Goal: Browse casually

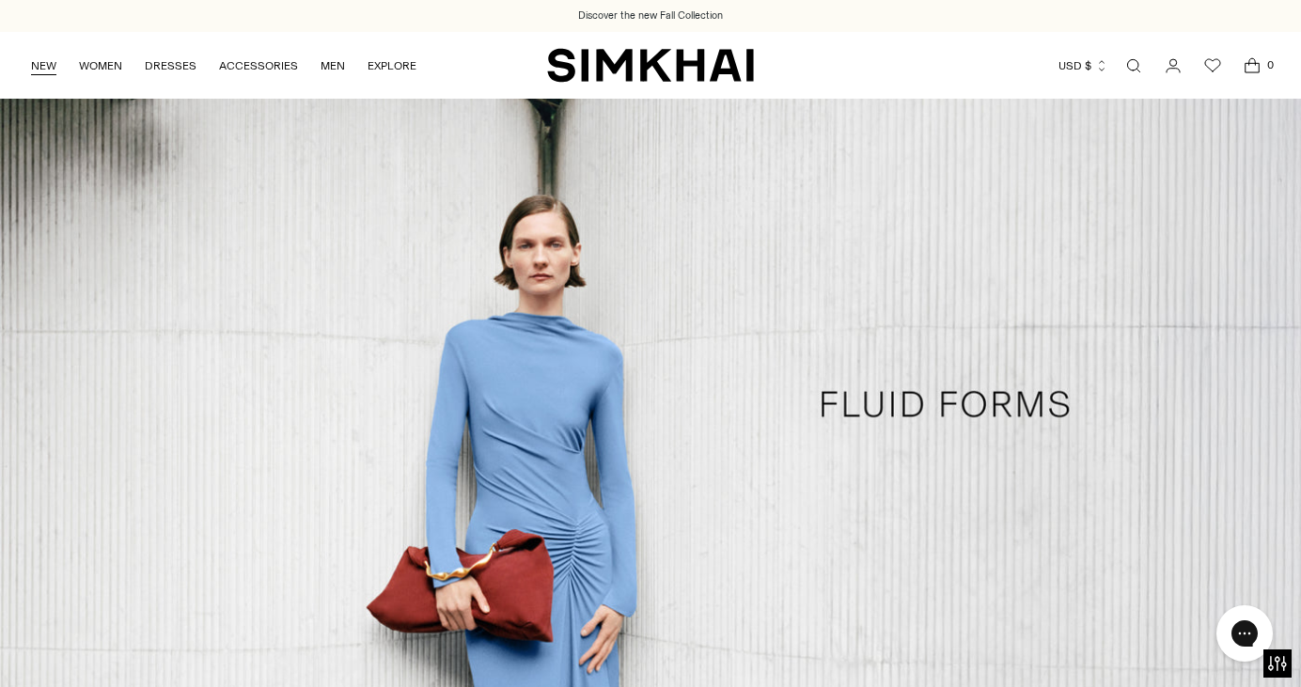
click at [48, 69] on link "NEW" at bounding box center [43, 65] width 25 height 41
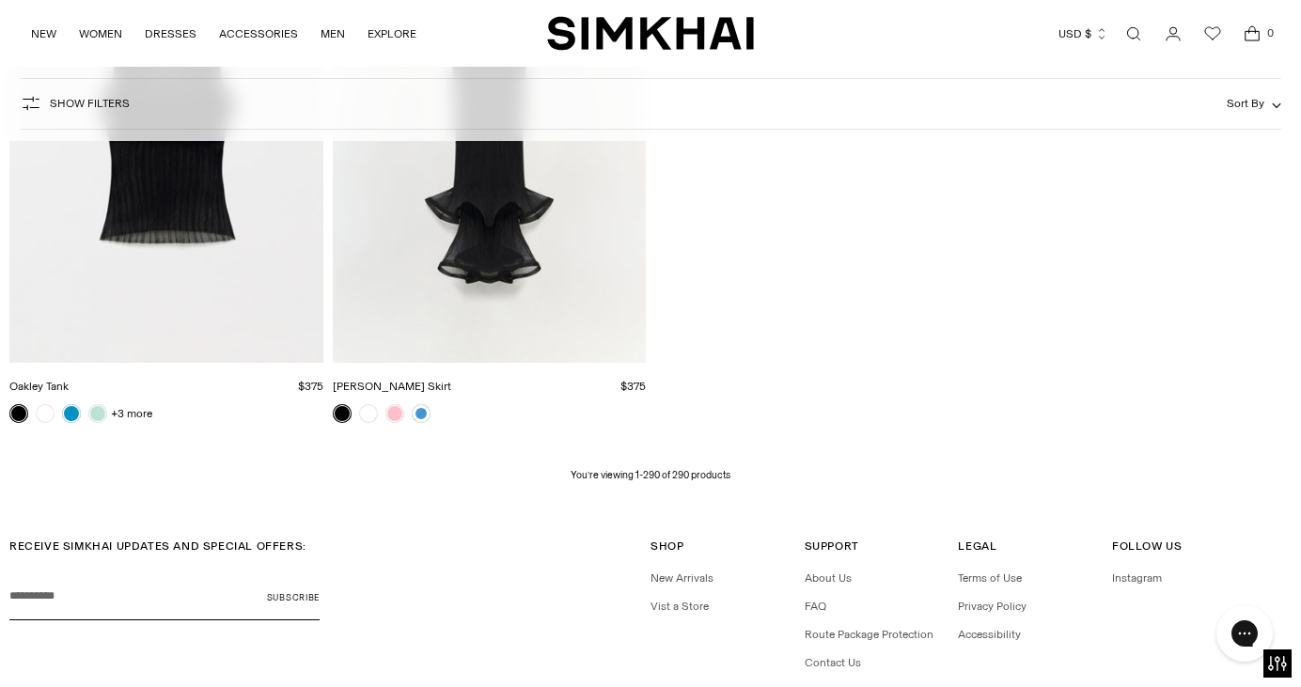
scroll to position [41437, 0]
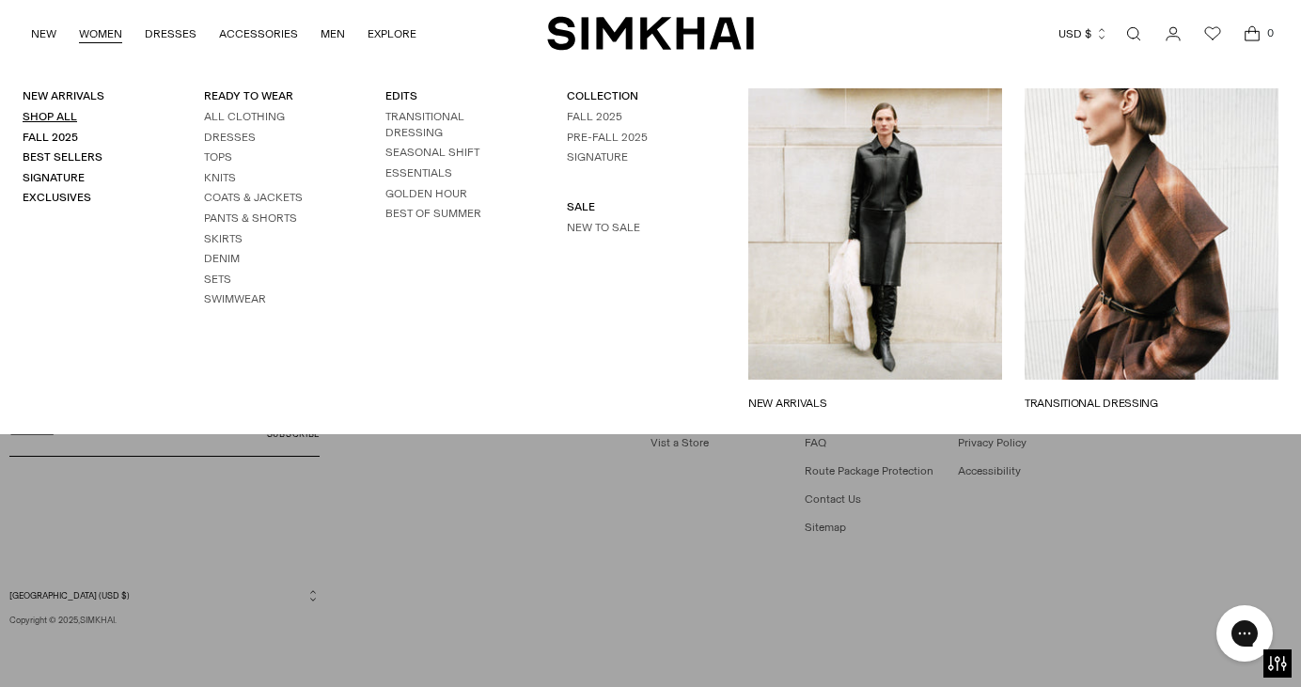
click at [56, 114] on link "Shop All" at bounding box center [50, 116] width 55 height 13
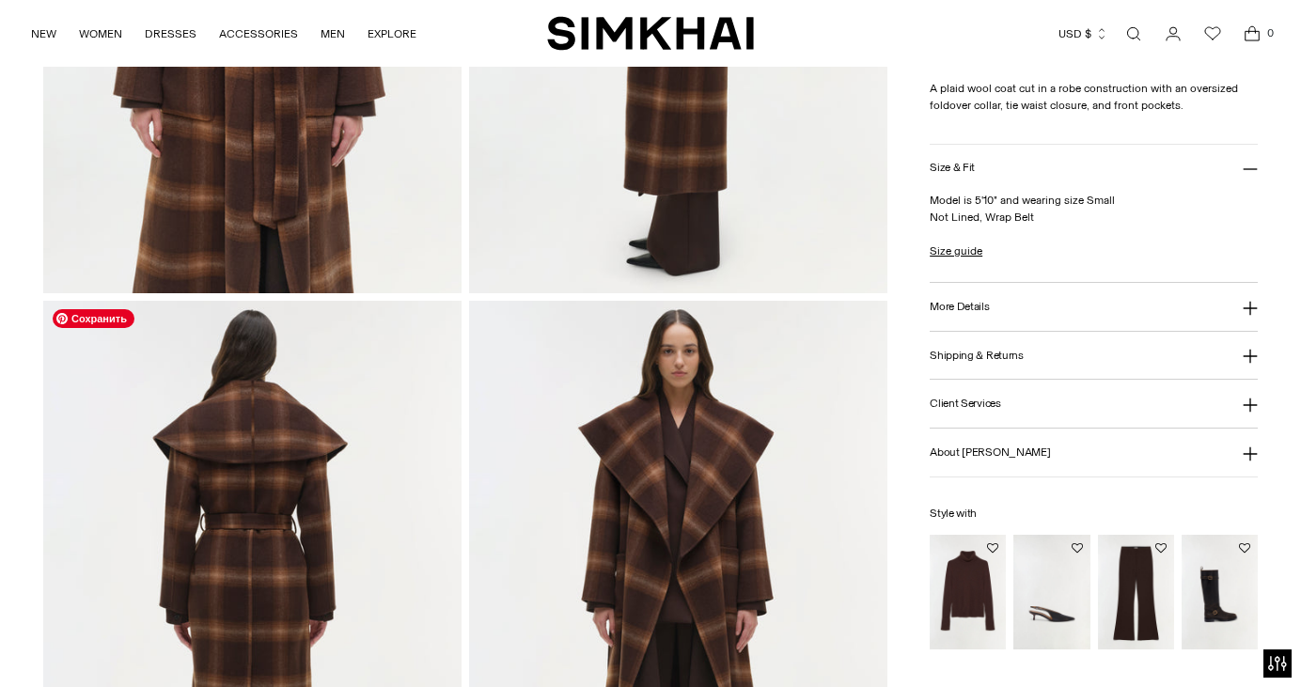
scroll to position [1281, 0]
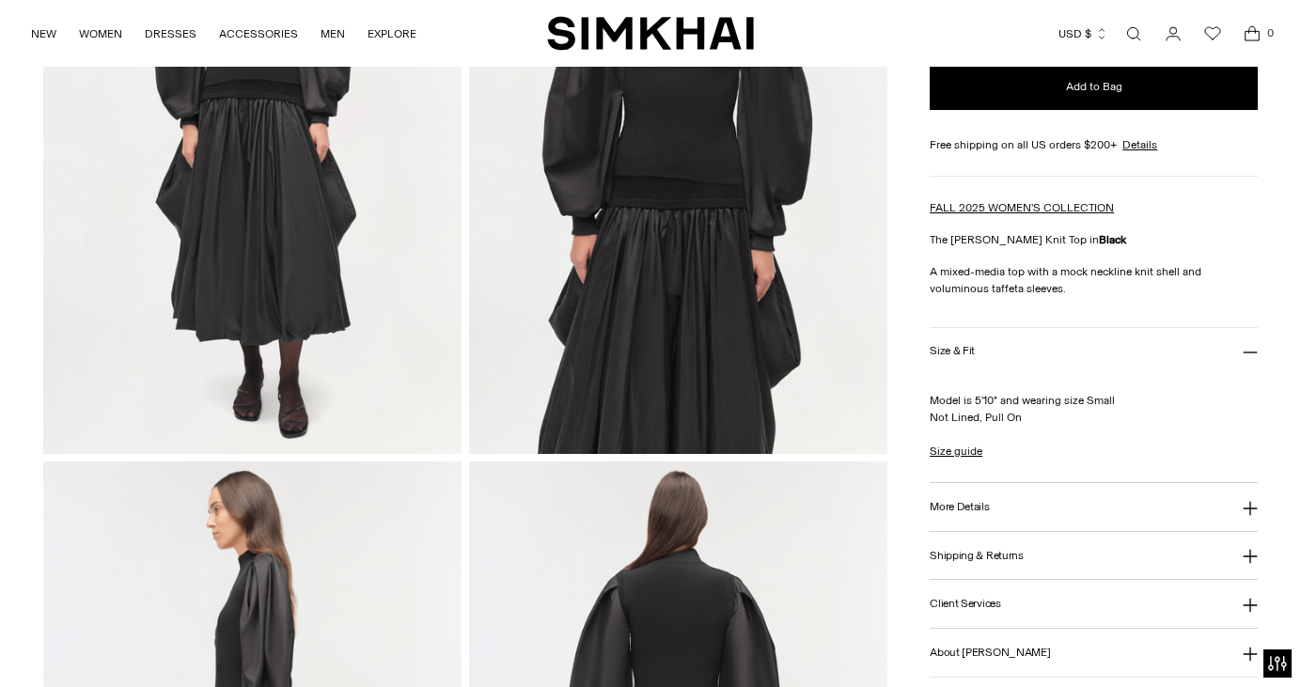
scroll to position [634, 0]
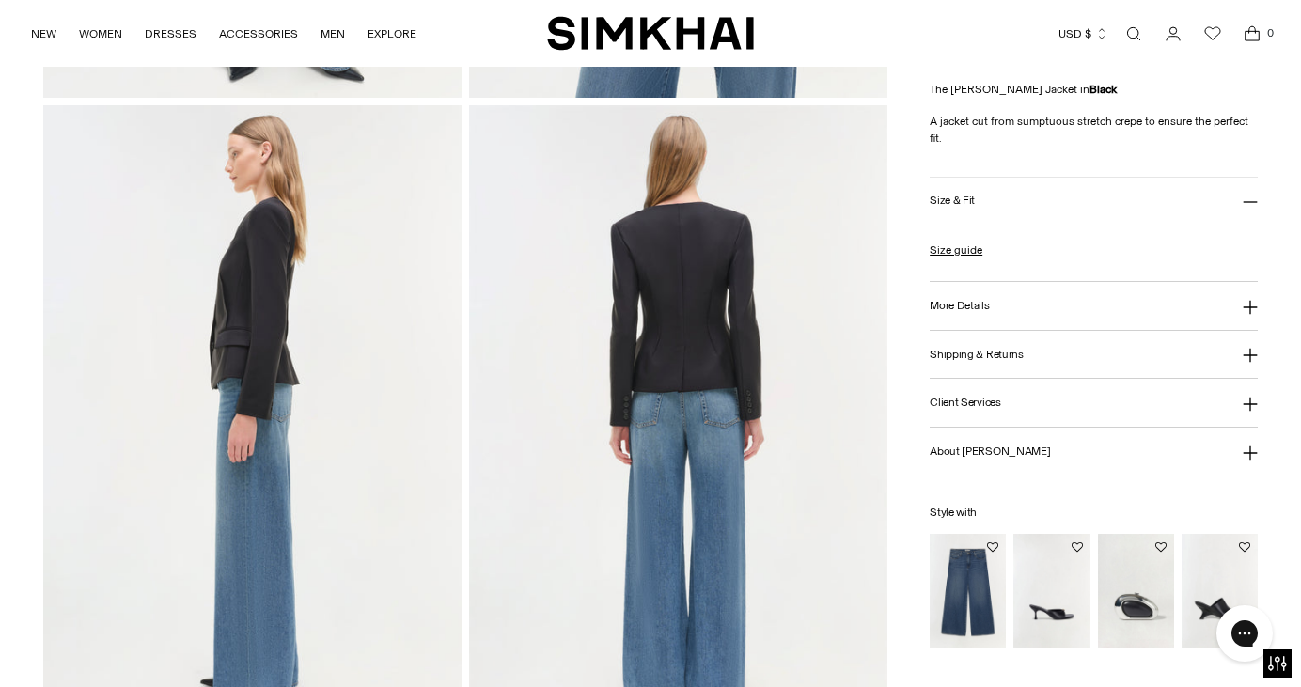
scroll to position [779, 0]
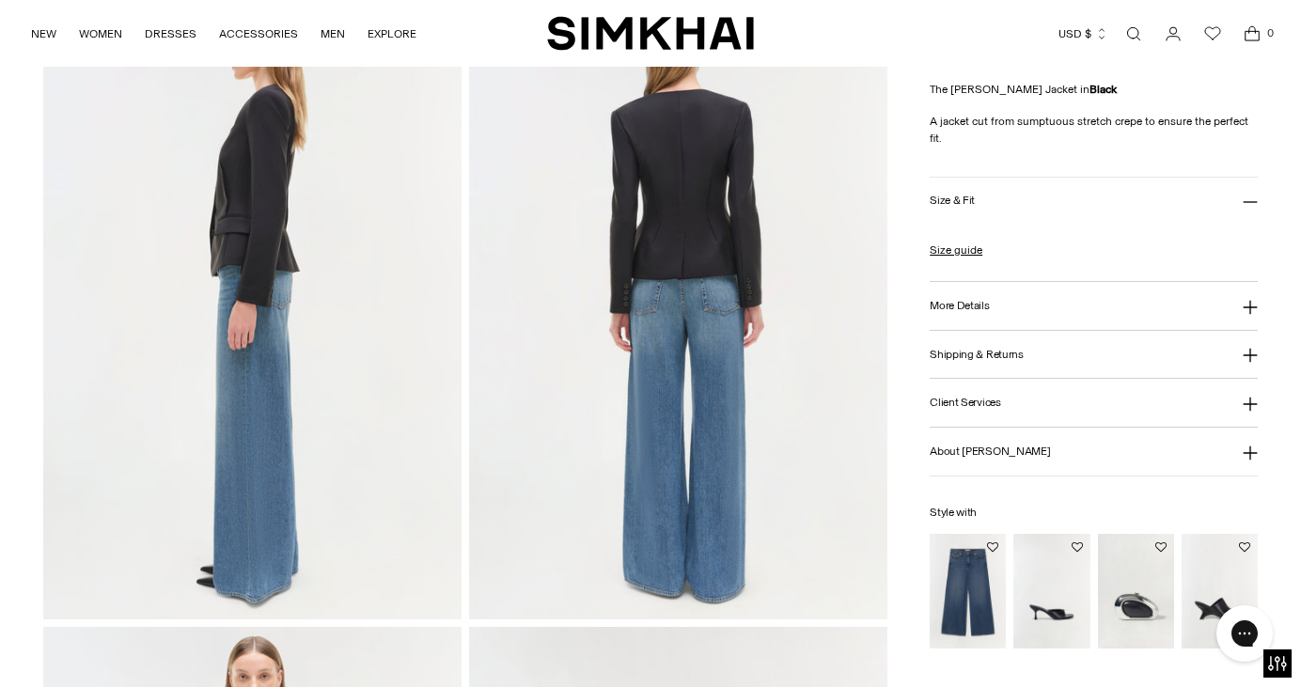
click at [1033, 205] on button "Size & Fit" at bounding box center [1094, 202] width 328 height 48
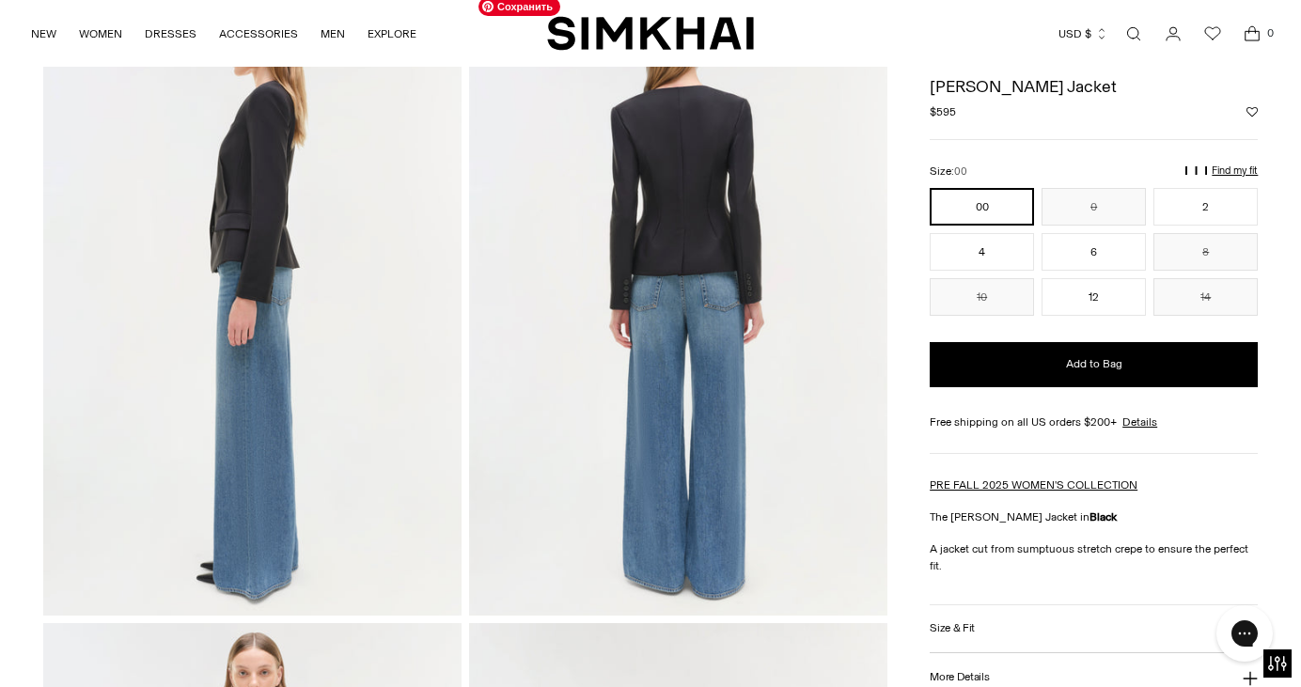
scroll to position [639, 0]
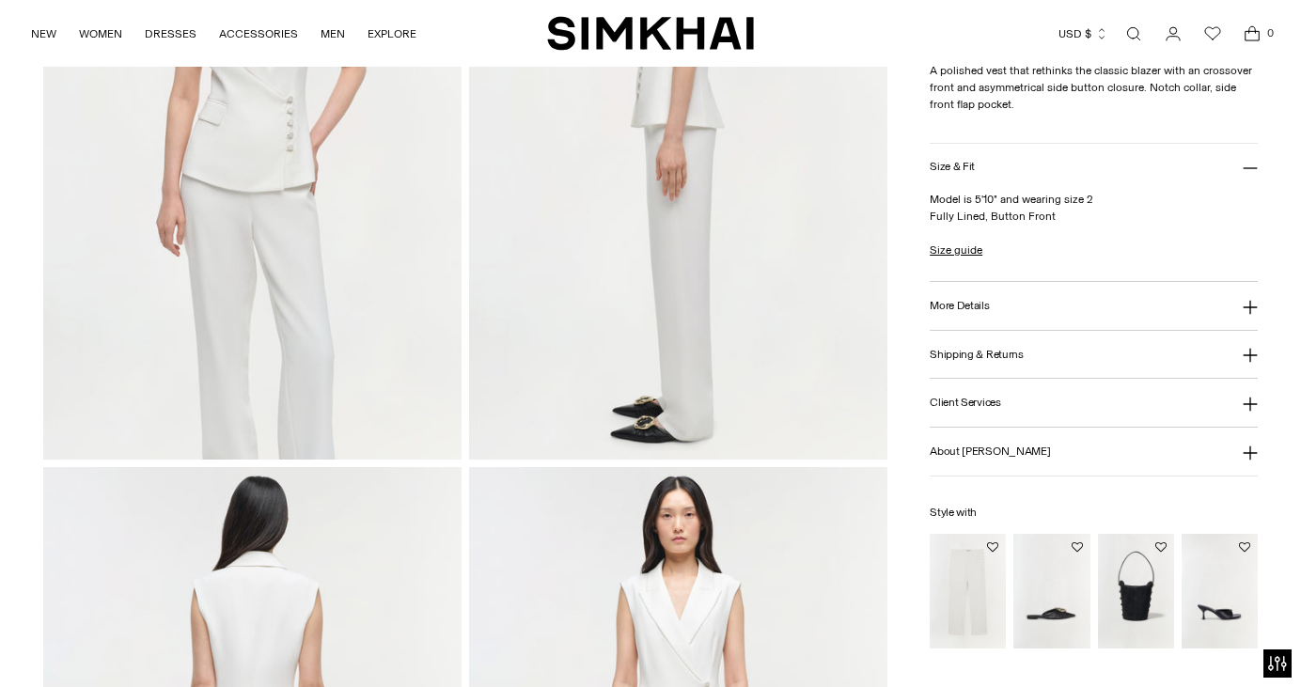
scroll to position [1342, 0]
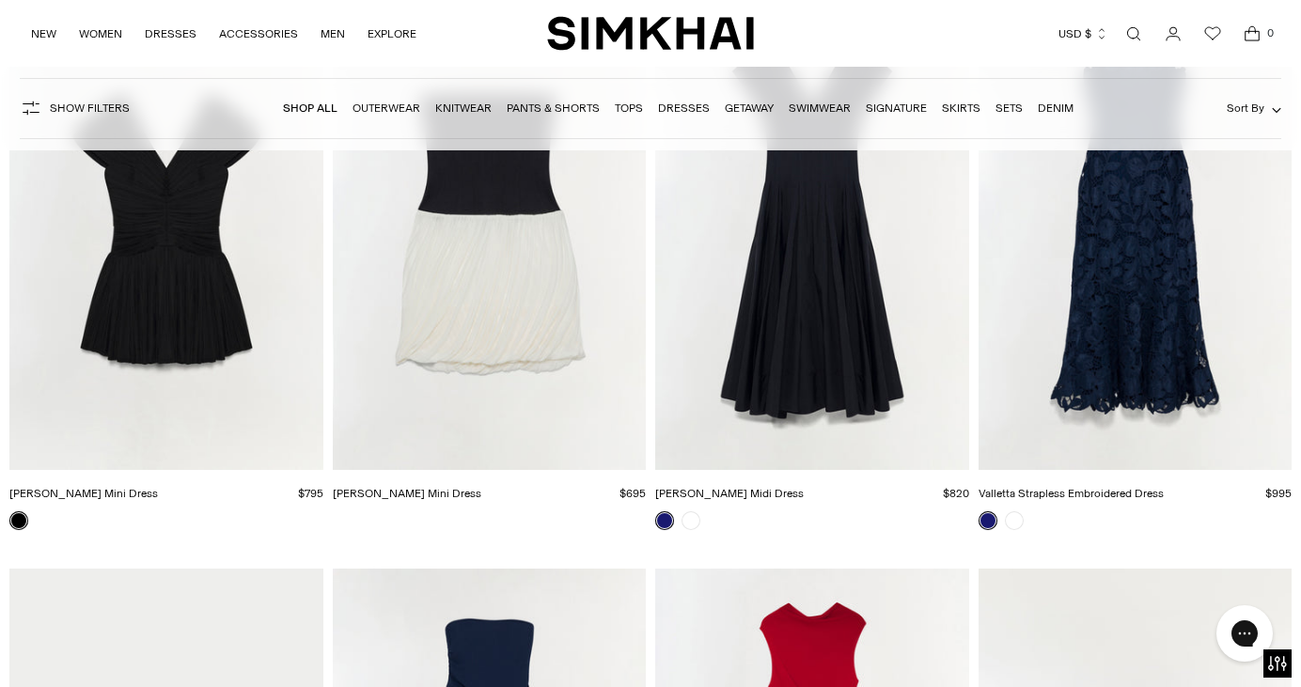
scroll to position [27551, 0]
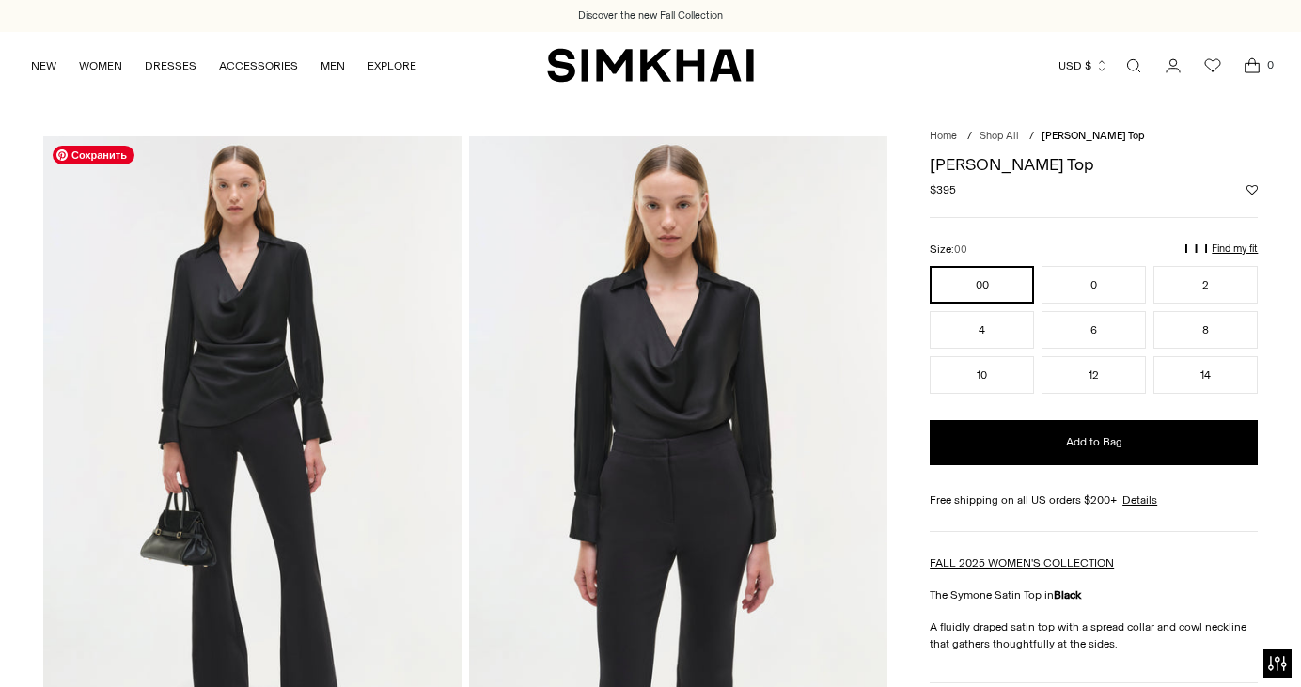
click at [276, 264] on img at bounding box center [252, 449] width 418 height 627
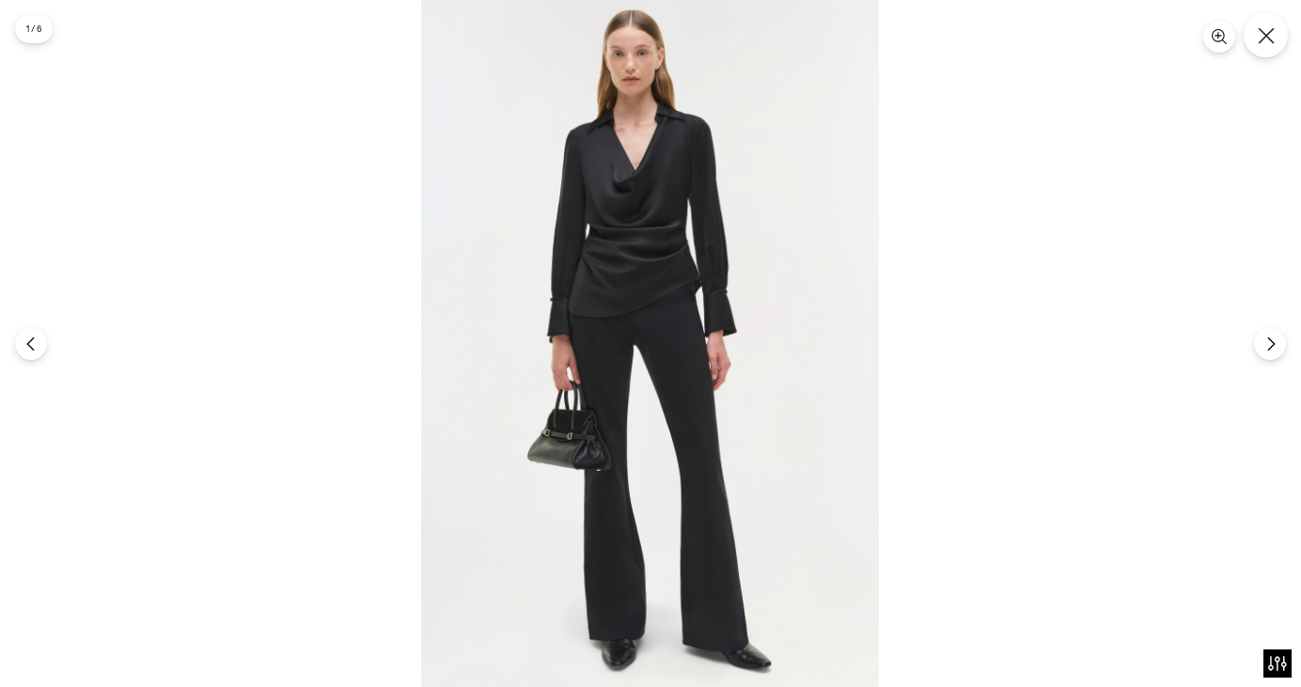
click at [1277, 37] on button "Close" at bounding box center [1265, 35] width 44 height 44
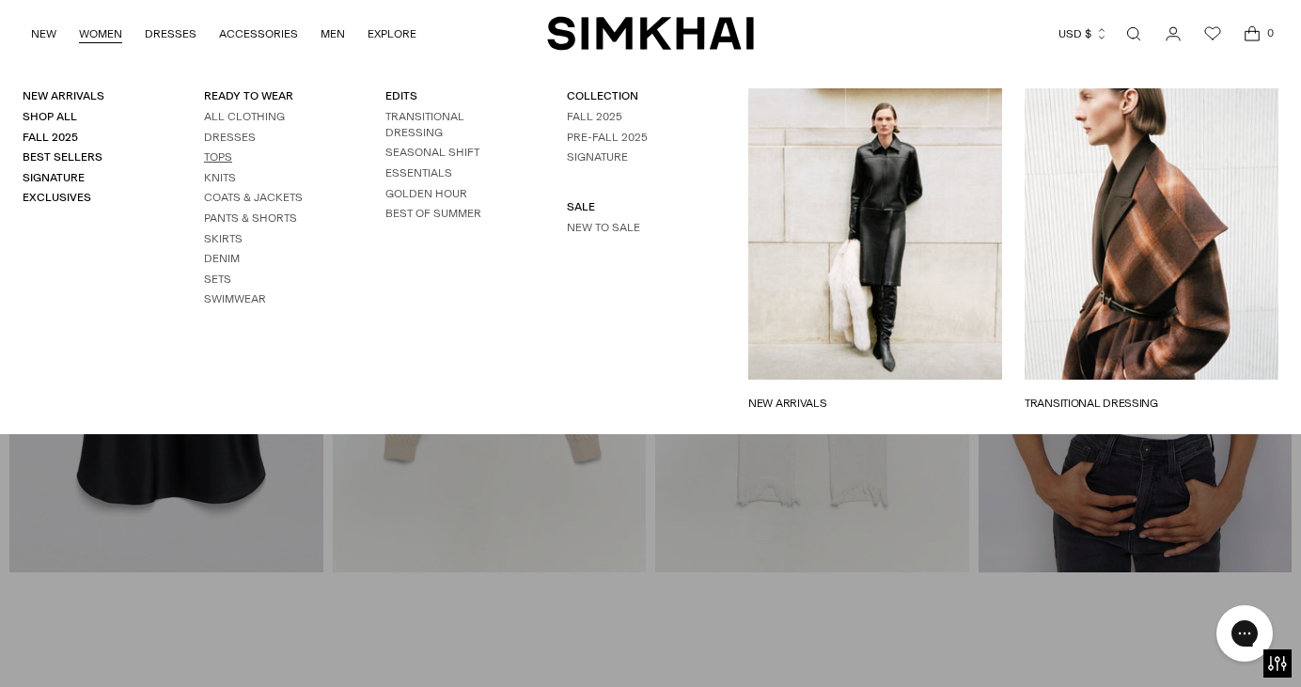
click at [225, 158] on link "Tops" at bounding box center [218, 156] width 28 height 13
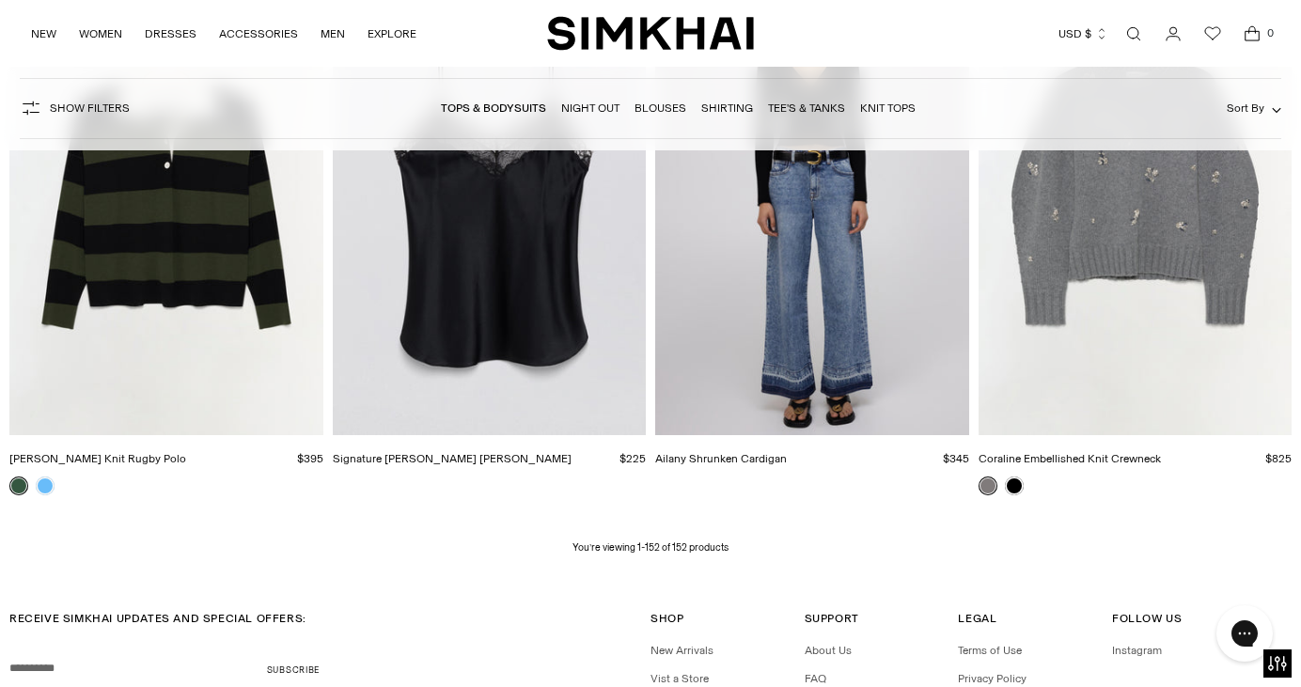
scroll to position [21331, 0]
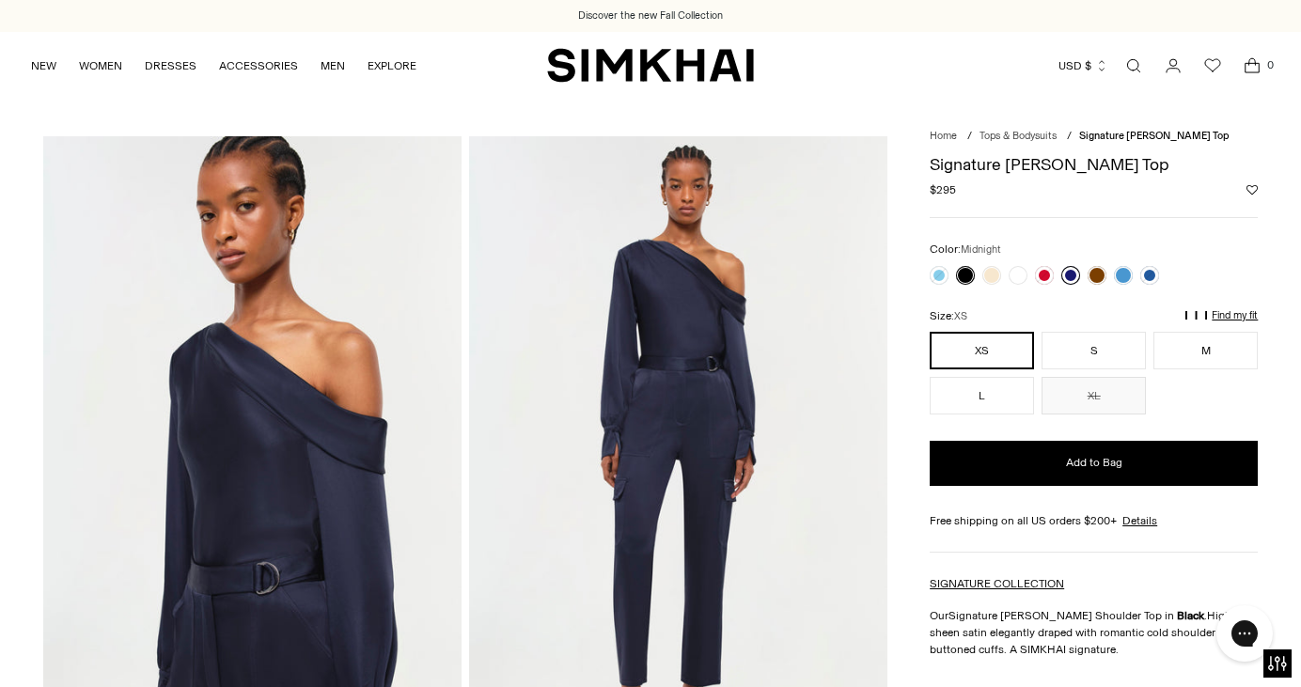
click at [1063, 273] on link at bounding box center [1070, 275] width 19 height 19
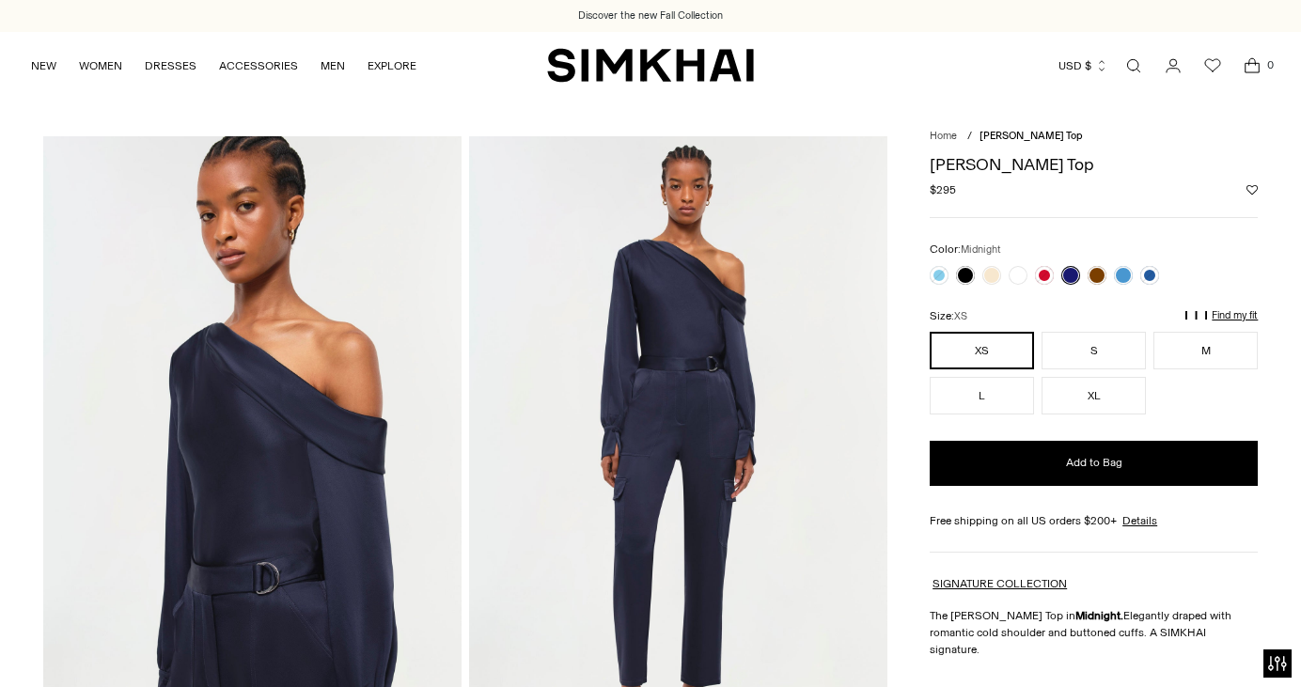
scroll to position [8, 0]
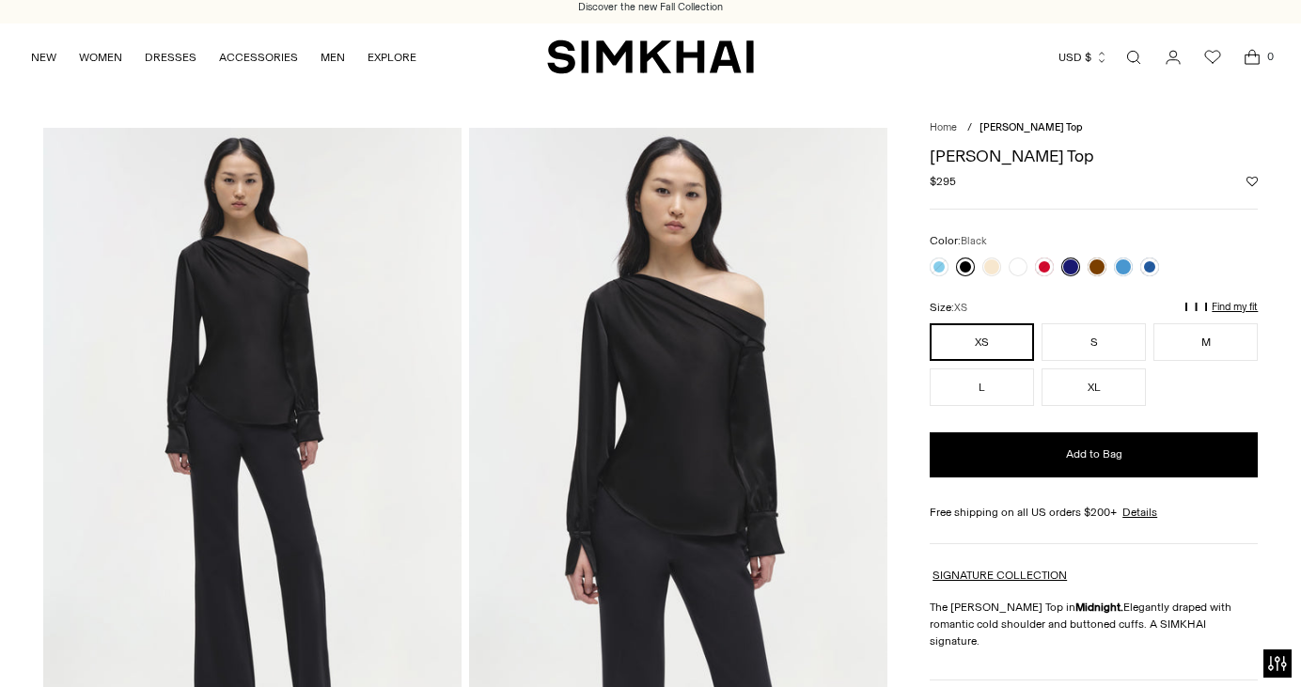
click at [970, 267] on link at bounding box center [965, 267] width 19 height 19
